Goal: Transaction & Acquisition: Purchase product/service

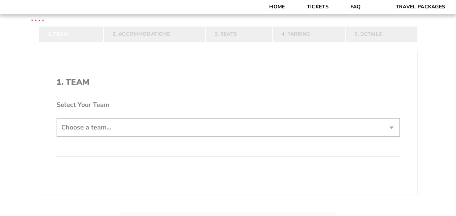
scroll to position [118, 0]
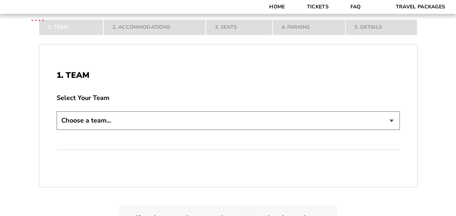
click at [129, 121] on select "Choose a team... Arkansas Razorbacks Duke Blue Devils Northwestern Wildcats Okl…" at bounding box center [229, 120] width 344 height 19
select select "21304"
click at [57, 130] on select "Choose a team... Arkansas Razorbacks Duke Blue Devils Northwestern Wildcats Okl…" at bounding box center [229, 120] width 344 height 19
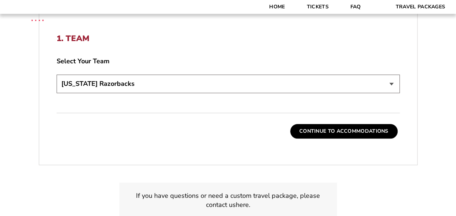
scroll to position [209, 0]
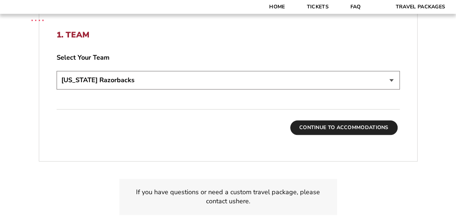
click at [365, 131] on button "Continue To Accommodations" at bounding box center [344, 127] width 107 height 15
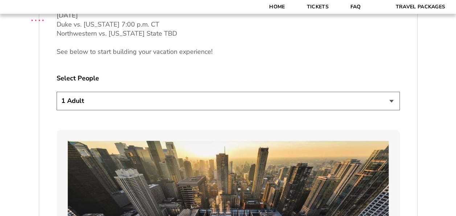
scroll to position [429, 0]
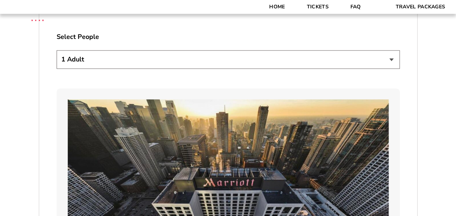
click at [148, 59] on select "1 Adult 2 Adults 3 Adults 4 Adults 2 Adults + 1 Child 2 Adults + 2 Children 2 A…" at bounding box center [229, 59] width 344 height 19
select select "2 Adults + 2 Children"
click at [57, 50] on select "1 Adult 2 Adults 3 Adults 4 Adults 2 Adults + 1 Child 2 Adults + 2 Children 2 A…" at bounding box center [229, 59] width 344 height 19
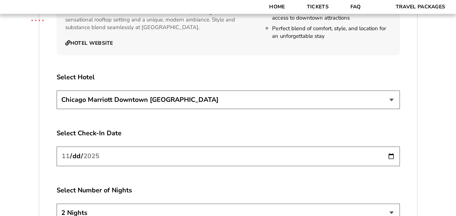
scroll to position [1227, 0]
click at [170, 94] on select "Chicago Marriott Downtown Magnificent Mile Renaissance Chicago Downtown Hotel" at bounding box center [229, 99] width 344 height 19
click at [57, 90] on select "Chicago Marriott Downtown Magnificent Mile Renaissance Chicago Downtown Hotel" at bounding box center [229, 99] width 344 height 19
click at [391, 146] on input "2025-11-26" at bounding box center [229, 155] width 344 height 19
click at [392, 149] on input "2025-11-26" at bounding box center [229, 155] width 344 height 19
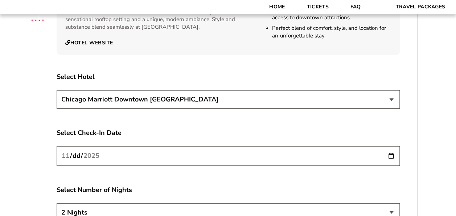
click at [382, 203] on select "2 Nights 3 Nights 4 Nights" at bounding box center [229, 212] width 344 height 19
select select "4 Nights"
click at [57, 203] on select "2 Nights 3 Nights 4 Nights" at bounding box center [229, 212] width 344 height 19
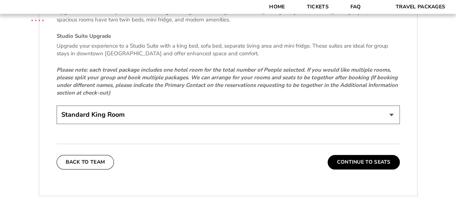
scroll to position [1591, 0]
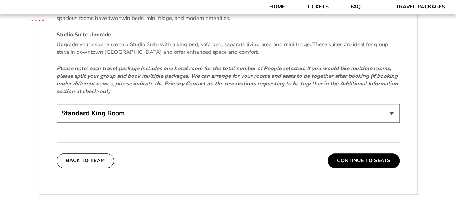
click at [153, 105] on select "Standard King Room Standard Room - Two Beds Upgrade (+$30 per night) Deluxe Cit…" at bounding box center [229, 113] width 344 height 19
select select "Standard Room - Two Beds Upgrade"
click at [57, 104] on select "Standard King Room Standard Room - Two Beds Upgrade (+$30 per night) Deluxe Cit…" at bounding box center [229, 113] width 344 height 19
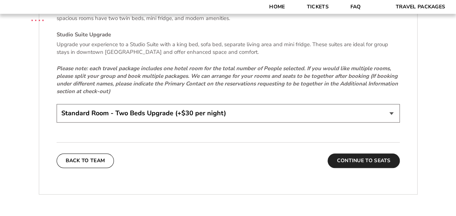
click at [366, 154] on button "Continue To Seats" at bounding box center [364, 160] width 72 height 15
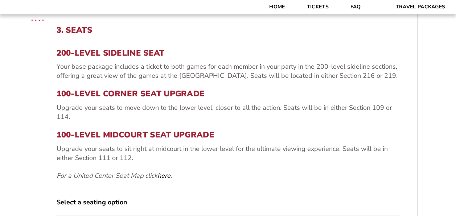
scroll to position [247, 0]
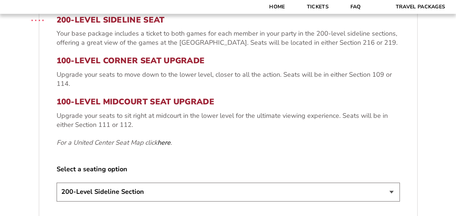
click at [156, 190] on select "200-Level Sideline Section 100-Level Corner Seat Upgrade (+$80 per person) 100-…" at bounding box center [229, 191] width 344 height 19
select select "100-Level Midcourt Seat Upgrade"
click at [57, 182] on select "200-Level Sideline Section 100-Level Corner Seat Upgrade (+$80 per person) 100-…" at bounding box center [229, 191] width 344 height 19
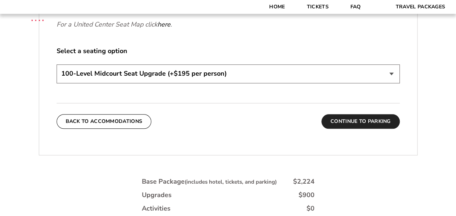
scroll to position [392, 0]
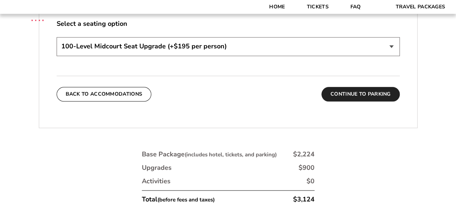
click at [364, 96] on button "Continue To Parking" at bounding box center [361, 94] width 78 height 15
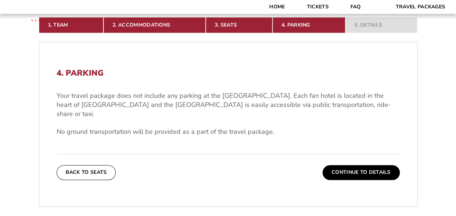
scroll to position [174, 0]
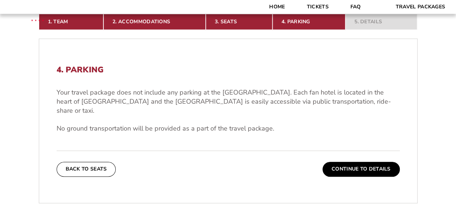
click at [364, 162] on button "Continue To Details" at bounding box center [361, 169] width 77 height 15
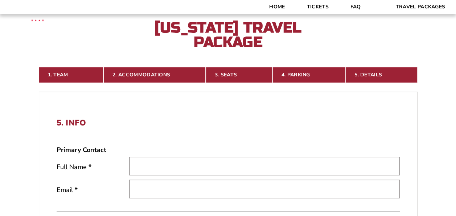
scroll to position [138, 0]
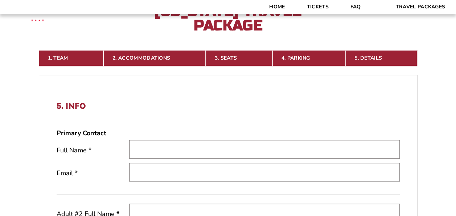
click at [201, 150] on input "text" at bounding box center [264, 149] width 271 height 19
type input "[PERSON_NAME]"
type input "[EMAIL_ADDRESS][DOMAIN_NAME]"
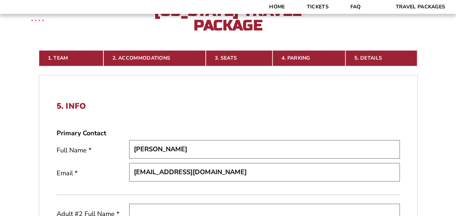
scroll to position [143, 0]
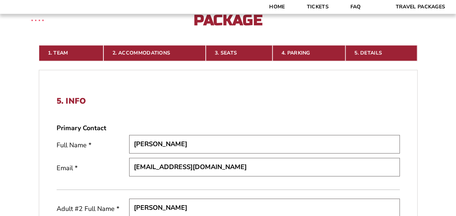
type input "John Gentry"
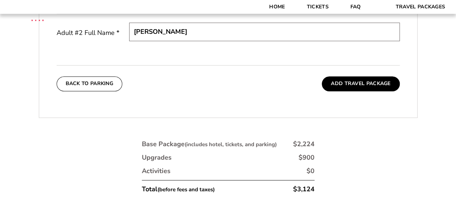
scroll to position [329, 0]
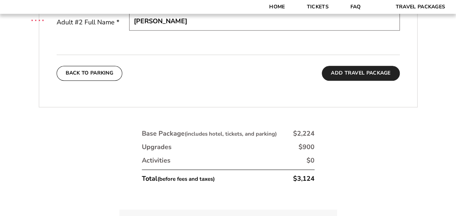
click at [373, 72] on button "Add Travel Package" at bounding box center [361, 73] width 78 height 15
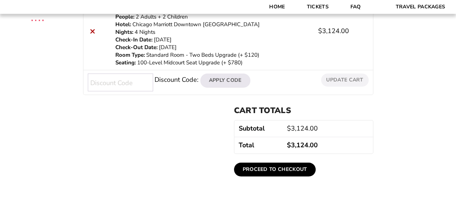
scroll to position [218, 0]
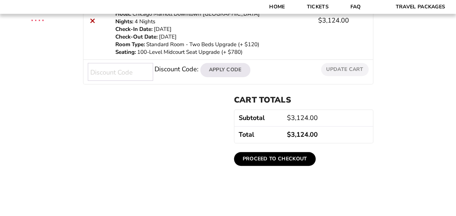
click at [294, 156] on link "Proceed to checkout" at bounding box center [275, 159] width 82 height 14
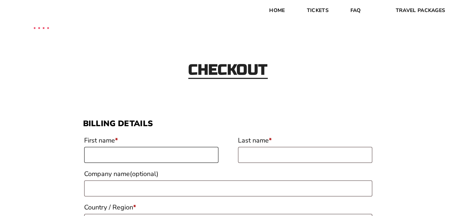
click at [161, 153] on input "First name *" at bounding box center [151, 155] width 134 height 16
type input "Kimberly"
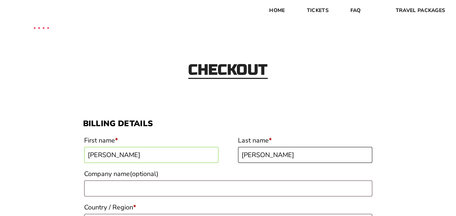
type input "Gentry"
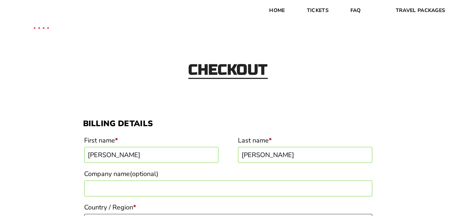
scroll to position [14, 0]
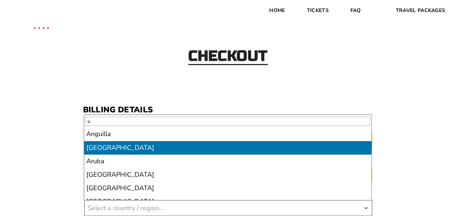
type input "u"
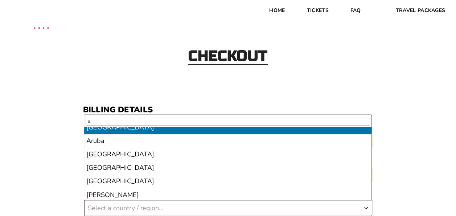
scroll to position [36, 0]
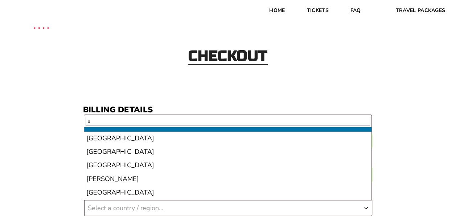
click at [104, 123] on input "u" at bounding box center [228, 121] width 285 height 9
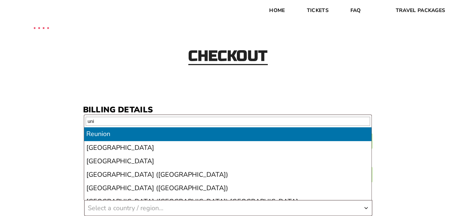
type input "uni"
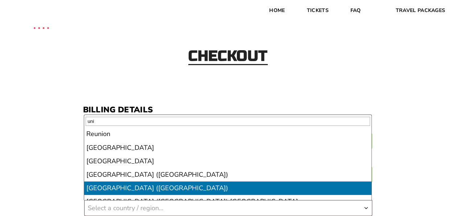
select select "US"
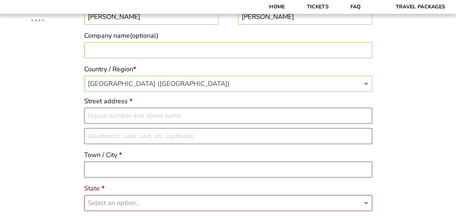
scroll to position [159, 0]
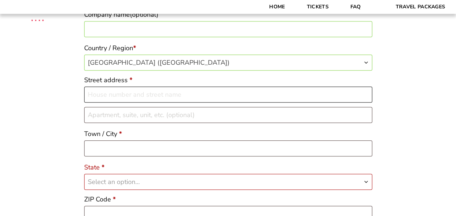
click at [116, 94] on input "Street address *" at bounding box center [228, 94] width 288 height 16
type input "5 FAIRWAY DR CABOT AR 72023-9574 US"
type input "Cabot"
select select "AR"
type input "72023"
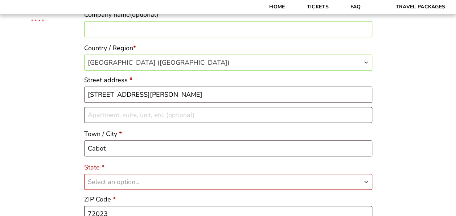
type input "15016761159"
type input "kgentry74@gmail.com"
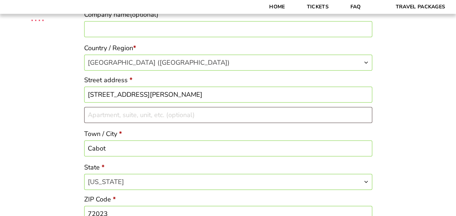
drag, startPoint x: 239, startPoint y: 94, endPoint x: 51, endPoint y: 90, distance: 187.8
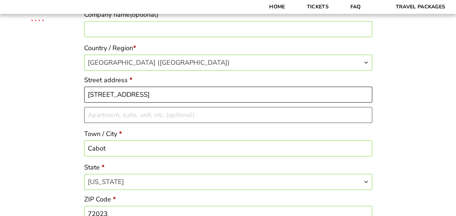
type input "[STREET_ADDRESS]"
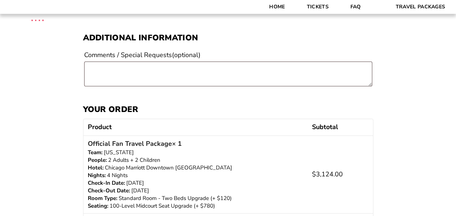
scroll to position [450, 0]
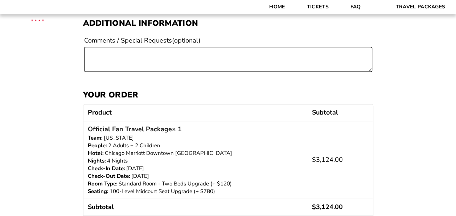
click at [125, 50] on textarea "Comments / Special Requests (optional)" at bounding box center [228, 59] width 288 height 25
paste textarea "Ordering 2 packages and request all 6 seats together. Kimberly Gentry. Kgentry7…"
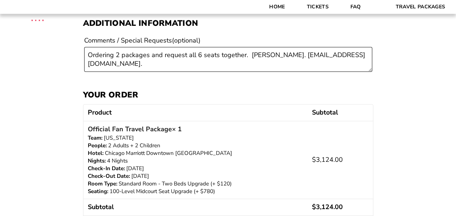
click at [247, 54] on textarea "Ordering 2 packages and request all 6 seats together. Kimberly Gentry. Kgentry7…" at bounding box center [228, 59] width 288 height 25
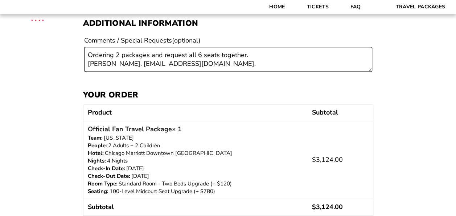
click at [138, 64] on textarea "Ordering 2 packages and request all 6 seats together. Kimberly Gentry. Kgentry7…" at bounding box center [228, 59] width 288 height 25
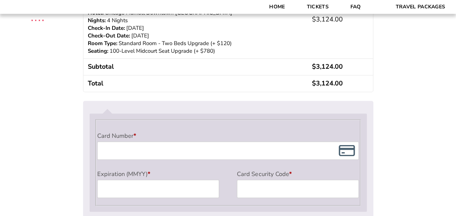
scroll to position [631, 0]
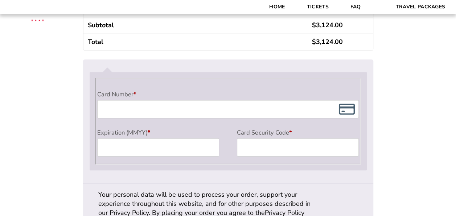
type textarea "Ordering 2 packages and request all 6 seats together. Kimberly Gentry. kgentry7…"
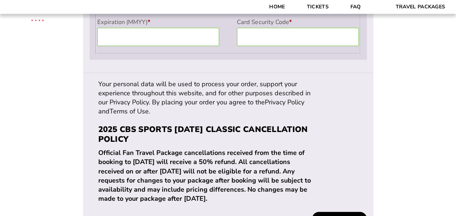
scroll to position [740, 0]
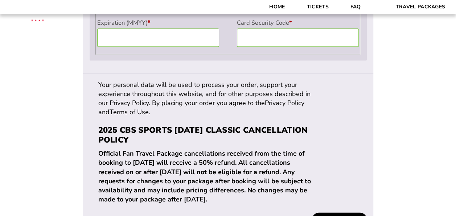
click at [341, 212] on button "Place order" at bounding box center [339, 219] width 54 height 14
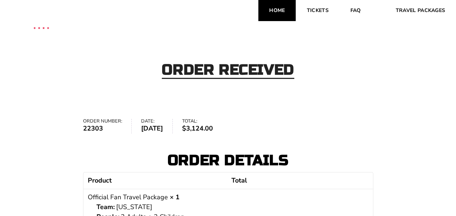
click at [277, 12] on link "Home" at bounding box center [277, 10] width 37 height 21
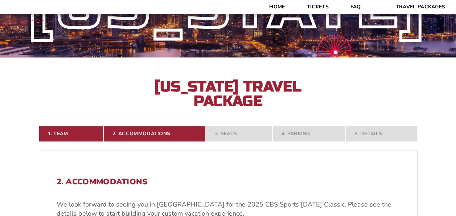
scroll to position [109, 0]
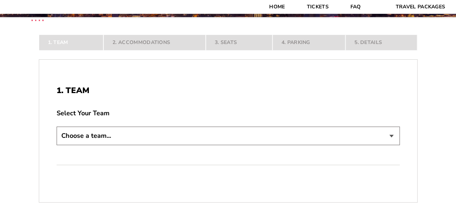
scroll to position [109, 0]
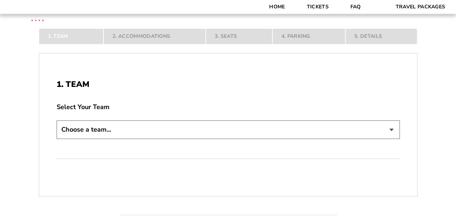
click at [95, 125] on select "Choose a team... Arkansas Razorbacks Duke Blue Devils Northwestern Wildcats Okl…" at bounding box center [229, 129] width 344 height 19
select select "21304"
click at [57, 139] on select "Choose a team... Arkansas Razorbacks Duke Blue Devils Northwestern Wildcats Okl…" at bounding box center [229, 129] width 344 height 19
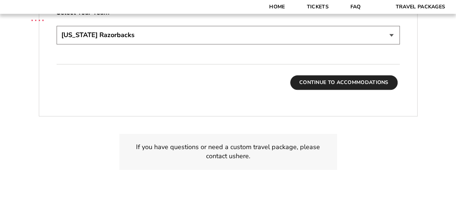
click at [333, 83] on button "Continue To Accommodations" at bounding box center [344, 82] width 107 height 15
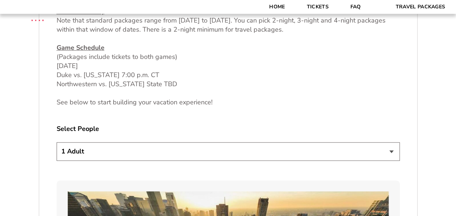
scroll to position [356, 0]
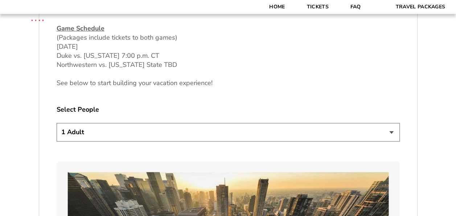
click at [169, 132] on select "1 Adult 2 Adults 3 Adults 4 Adults 2 Adults + 1 Child 2 Adults + 2 Children 2 A…" at bounding box center [229, 132] width 344 height 19
select select "2 Adults"
click at [57, 123] on select "1 Adult 2 Adults 3 Adults 4 Adults 2 Adults + 1 Child 2 Adults + 2 Children 2 A…" at bounding box center [229, 132] width 344 height 19
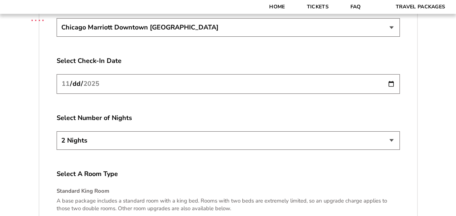
scroll to position [1300, 0]
click at [150, 130] on select "2 Nights 3 Nights 4 Nights" at bounding box center [229, 139] width 344 height 19
select select "4 Nights"
click at [57, 130] on select "2 Nights 3 Nights 4 Nights" at bounding box center [229, 139] width 344 height 19
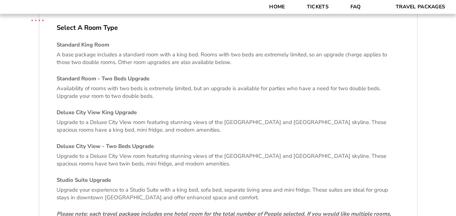
scroll to position [1591, 0]
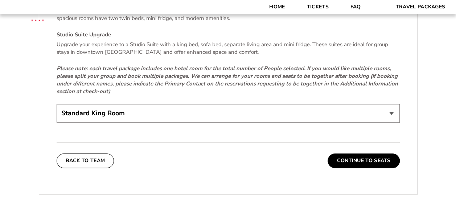
click at [148, 109] on select "Standard King Room Standard Room - Two Beds Upgrade (+$30 per night) Deluxe Cit…" at bounding box center [229, 113] width 344 height 19
select select "Standard Room - Two Beds Upgrade"
click at [57, 104] on select "Standard King Room Standard Room - Two Beds Upgrade (+$30 per night) Deluxe Cit…" at bounding box center [229, 113] width 344 height 19
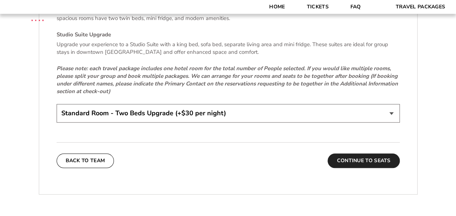
click at [382, 153] on button "Continue To Seats" at bounding box center [364, 160] width 72 height 15
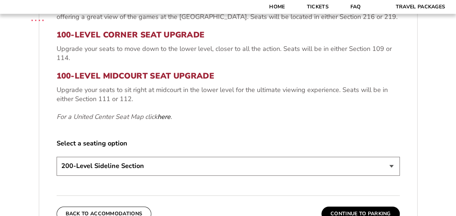
scroll to position [283, 0]
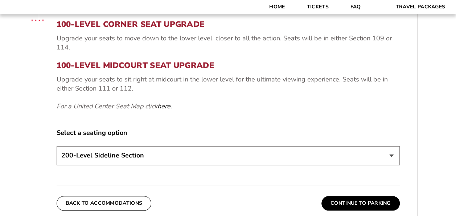
click at [144, 157] on select "200-Level Sideline Section 100-Level Corner Seat Upgrade (+$80 per person) 100-…" at bounding box center [229, 155] width 344 height 19
select select "100-Level Midcourt Seat Upgrade"
click at [57, 146] on select "200-Level Sideline Section 100-Level Corner Seat Upgrade (+$80 per person) 100-…" at bounding box center [229, 155] width 344 height 19
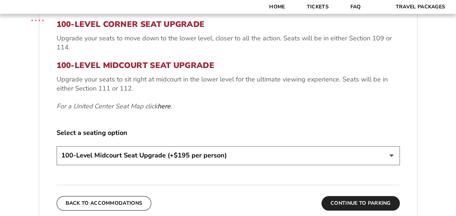
click at [377, 204] on button "Continue To Parking" at bounding box center [361, 203] width 78 height 15
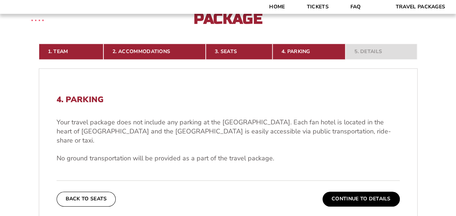
scroll to position [174, 0]
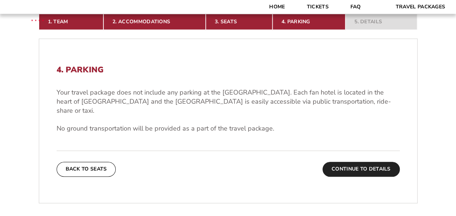
click at [374, 163] on button "Continue To Details" at bounding box center [361, 169] width 77 height 15
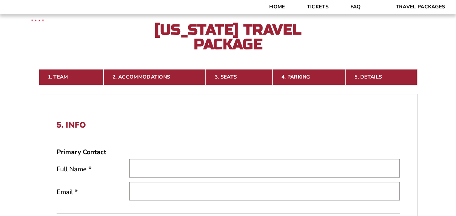
scroll to position [102, 0]
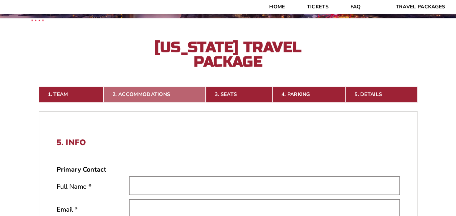
click at [115, 92] on link "2. Accommodations" at bounding box center [155, 94] width 102 height 16
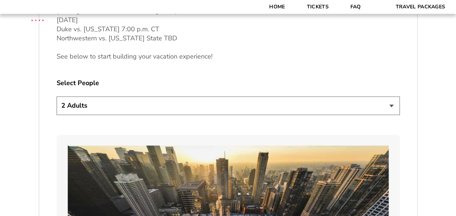
scroll to position [392, 0]
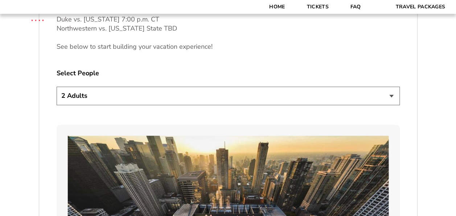
click at [133, 97] on select "1 Adult 2 Adults 3 Adults 4 Adults 2 Adults + 1 Child 2 Adults + 2 Children 2 A…" at bounding box center [229, 95] width 344 height 19
click at [57, 86] on select "1 Adult 2 Adults 3 Adults 4 Adults 2 Adults + 1 Child 2 Adults + 2 Children 2 A…" at bounding box center [229, 95] width 344 height 19
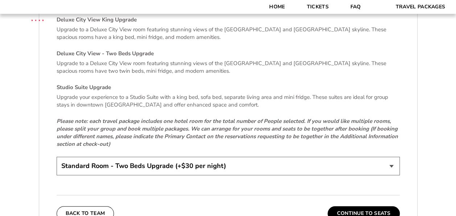
scroll to position [1554, 0]
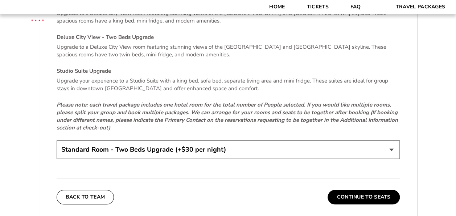
click at [182, 143] on select "Standard King Room Standard Room - Two Beds Upgrade (+$30 per night) Deluxe Cit…" at bounding box center [229, 149] width 344 height 19
click at [57, 140] on select "Standard King Room Standard Room - Two Beds Upgrade (+$30 per night) Deluxe Cit…" at bounding box center [229, 149] width 344 height 19
click at [356, 192] on button "Continue To Seats" at bounding box center [364, 197] width 72 height 15
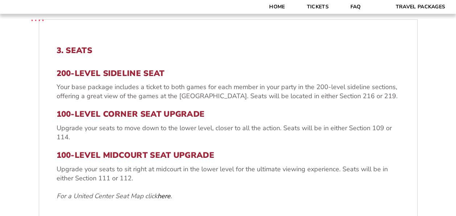
scroll to position [102, 0]
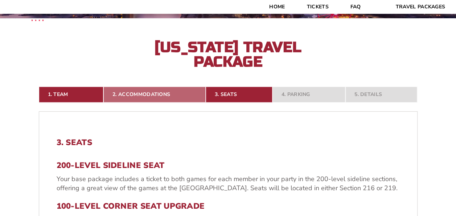
click at [170, 97] on link "2. Accommodations" at bounding box center [155, 94] width 102 height 16
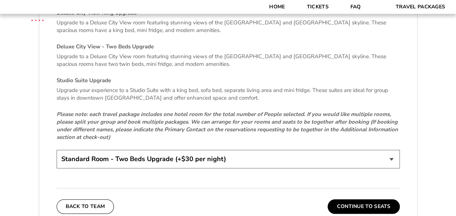
scroll to position [1554, 0]
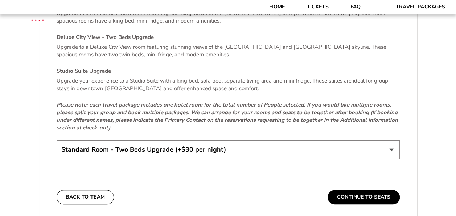
click at [170, 140] on select "Standard King Room Standard Room - Two Beds Upgrade (+$30 per night) Deluxe Cit…" at bounding box center [229, 149] width 344 height 19
select select "Standard Room - Two Beds Upgrade"
click at [57, 140] on select "Standard King Room Standard Room - Two Beds Upgrade (+$30 per night) Deluxe Cit…" at bounding box center [229, 149] width 344 height 19
click at [378, 190] on button "Continue To Seats" at bounding box center [364, 197] width 72 height 15
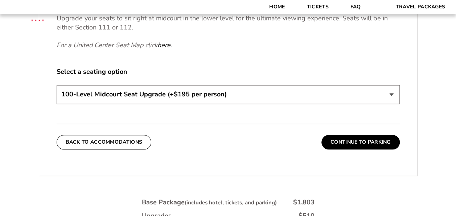
scroll to position [356, 0]
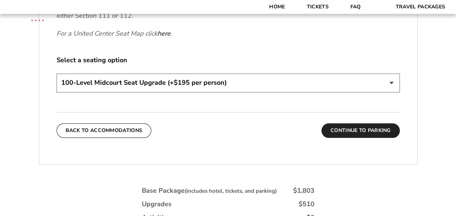
click at [377, 129] on button "Continue To Parking" at bounding box center [361, 130] width 78 height 15
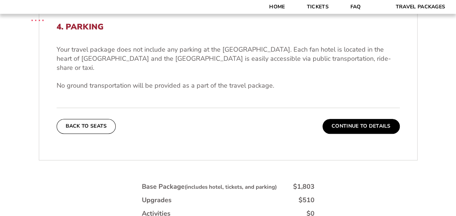
scroll to position [211, 0]
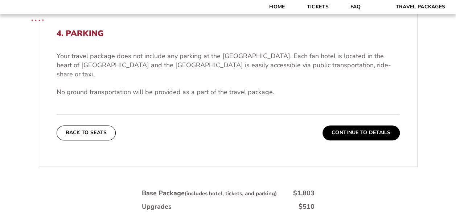
click at [352, 130] on div "4. Parking Your travel package does not include any parking at the United Cente…" at bounding box center [228, 84] width 378 height 146
click at [355, 125] on button "Continue To Details" at bounding box center [361, 132] width 77 height 15
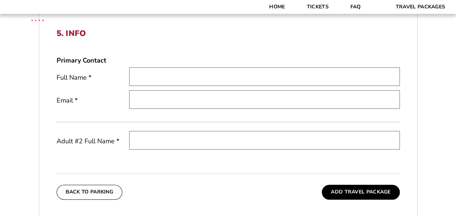
click at [159, 75] on input "text" at bounding box center [264, 76] width 271 height 19
type input "Kimberly Gentry"
type input "kgentry74@gmail.com"
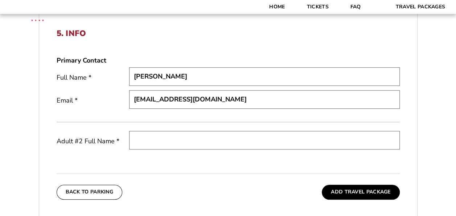
type input "John Gentry"
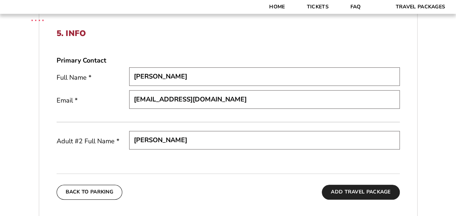
click at [364, 190] on button "Add Travel Package" at bounding box center [361, 191] width 78 height 15
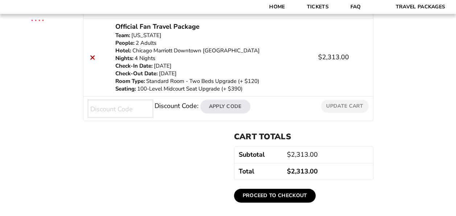
scroll to position [145, 0]
click at [281, 193] on link "Proceed to checkout" at bounding box center [275, 195] width 82 height 14
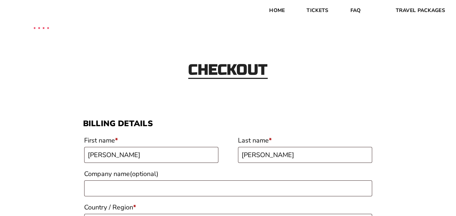
select select "AR"
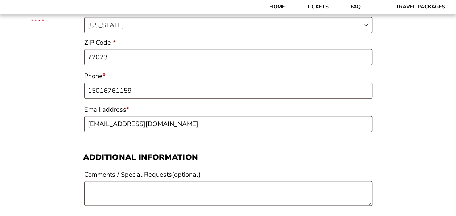
scroll to position [363, 0]
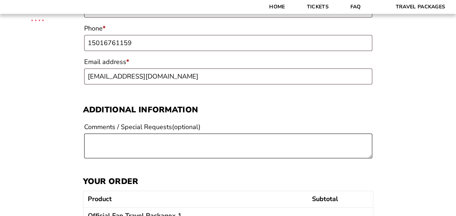
click at [137, 142] on textarea "Comments / Special Requests (optional)" at bounding box center [228, 145] width 288 height 25
paste textarea "Ordering 2 packages and request all 6 seats together. [PERSON_NAME]. [EMAIL_ADD…"
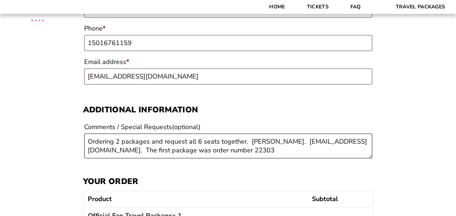
type textarea "Ordering 2 packages and request all 6 seats together. [PERSON_NAME]. [EMAIL_ADD…"
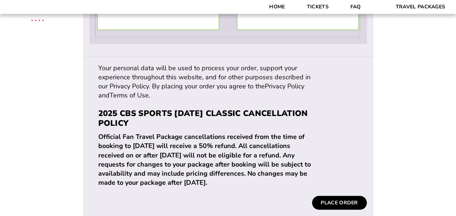
scroll to position [777, 0]
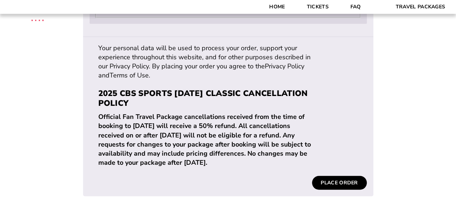
click at [337, 176] on button "Place order" at bounding box center [339, 183] width 54 height 14
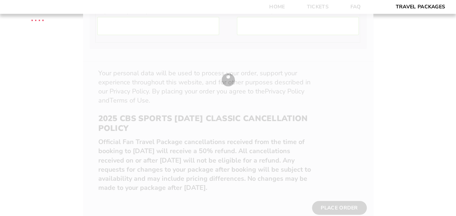
scroll to position [741, 0]
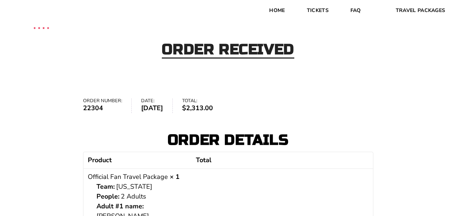
scroll to position [36, 0]
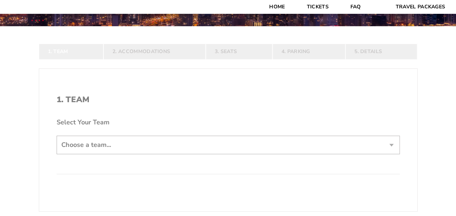
scroll to position [109, 0]
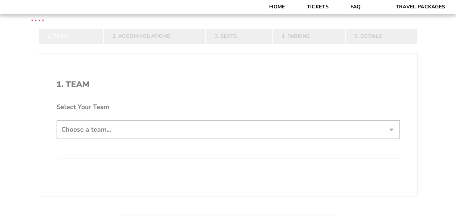
click at [118, 125] on form "[US_STATE] [US_STATE] Travel Package [PERSON_NAME] Travel Package [GEOGRAPHIC_D…" at bounding box center [228, 87] width 456 height 393
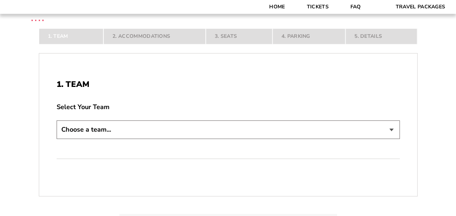
click at [110, 129] on select "Choose a team... [US_STATE] Razorbacks Duke Blue Devils Northwestern Wildcats […" at bounding box center [229, 129] width 344 height 19
select select "21304"
click at [57, 139] on select "Choose a team... [US_STATE] Razorbacks Duke Blue Devils Northwestern Wildcats […" at bounding box center [229, 129] width 344 height 19
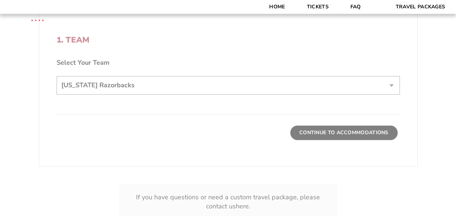
scroll to position [218, 0]
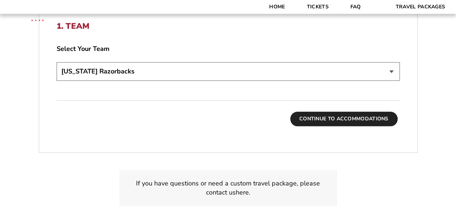
click at [333, 115] on button "Continue To Accommodations" at bounding box center [344, 118] width 107 height 15
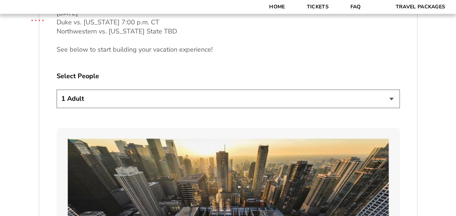
scroll to position [392, 0]
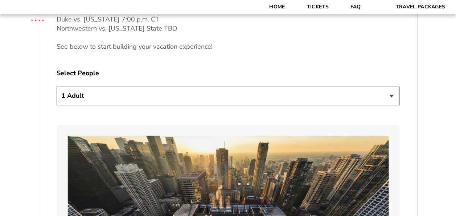
click at [214, 96] on select "1 Adult 2 Adults 3 Adults 4 Adults 2 Adults + 1 Child 2 Adults + 2 Children 2 A…" at bounding box center [229, 95] width 344 height 19
select select "2 Adults + 2 Children"
click at [57, 86] on select "1 Adult 2 Adults 3 Adults 4 Adults 2 Adults + 1 Child 2 Adults + 2 Children 2 A…" at bounding box center [229, 95] width 344 height 19
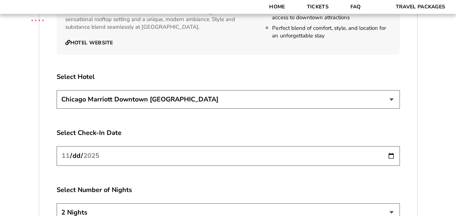
scroll to position [1300, 0]
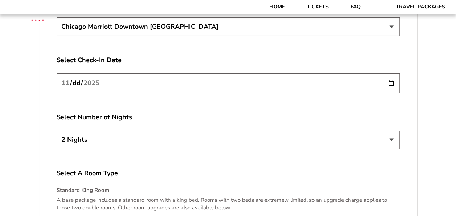
click at [140, 131] on select "2 Nights 3 Nights 4 Nights" at bounding box center [229, 139] width 344 height 19
select select "4 Nights"
click at [57, 130] on select "2 Nights 3 Nights 4 Nights" at bounding box center [229, 139] width 344 height 19
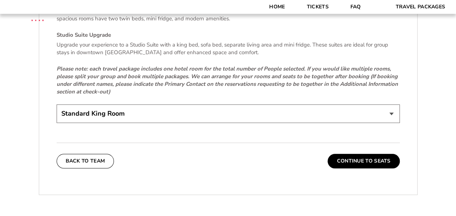
scroll to position [1591, 0]
click at [123, 105] on select "Standard King Room Standard Room - Two Beds Upgrade (+$30 per night) Deluxe Cit…" at bounding box center [229, 113] width 344 height 19
select select "Standard Room - Two Beds Upgrade"
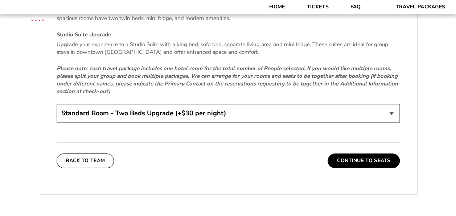
click at [57, 104] on select "Standard King Room Standard Room - Two Beds Upgrade (+$30 per night) Deluxe Cit…" at bounding box center [229, 113] width 344 height 19
click at [377, 153] on button "Continue To Seats" at bounding box center [364, 160] width 72 height 15
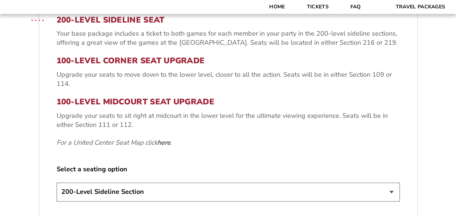
scroll to position [211, 0]
